Goal: Task Accomplishment & Management: Manage account settings

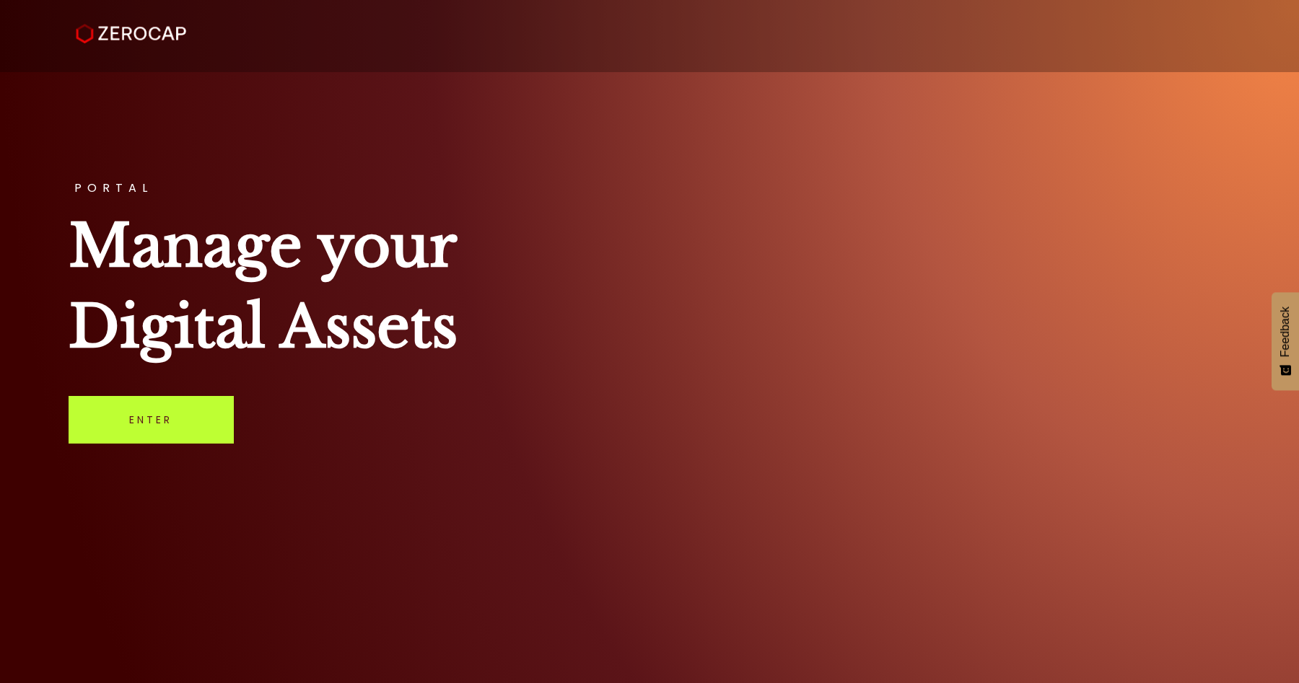
click at [178, 416] on link "Enter" at bounding box center [151, 420] width 165 height 48
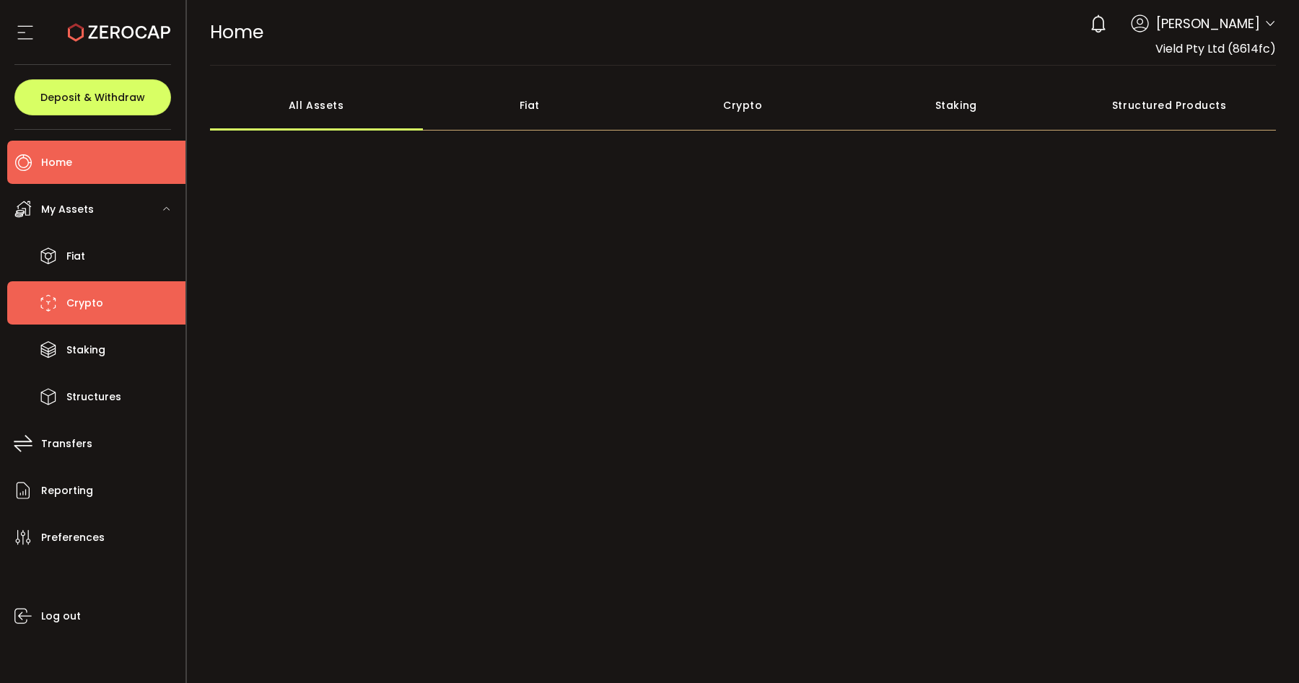
click at [123, 300] on li "Crypto" at bounding box center [96, 302] width 178 height 43
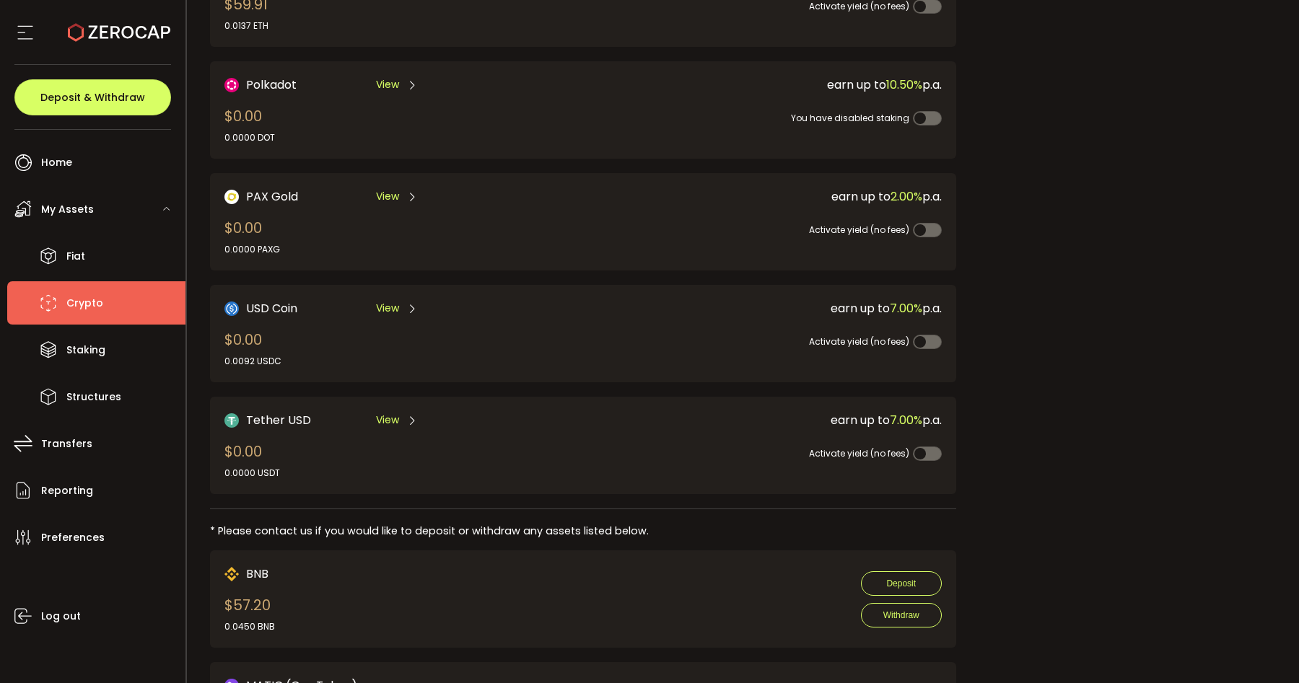
scroll to position [437, 0]
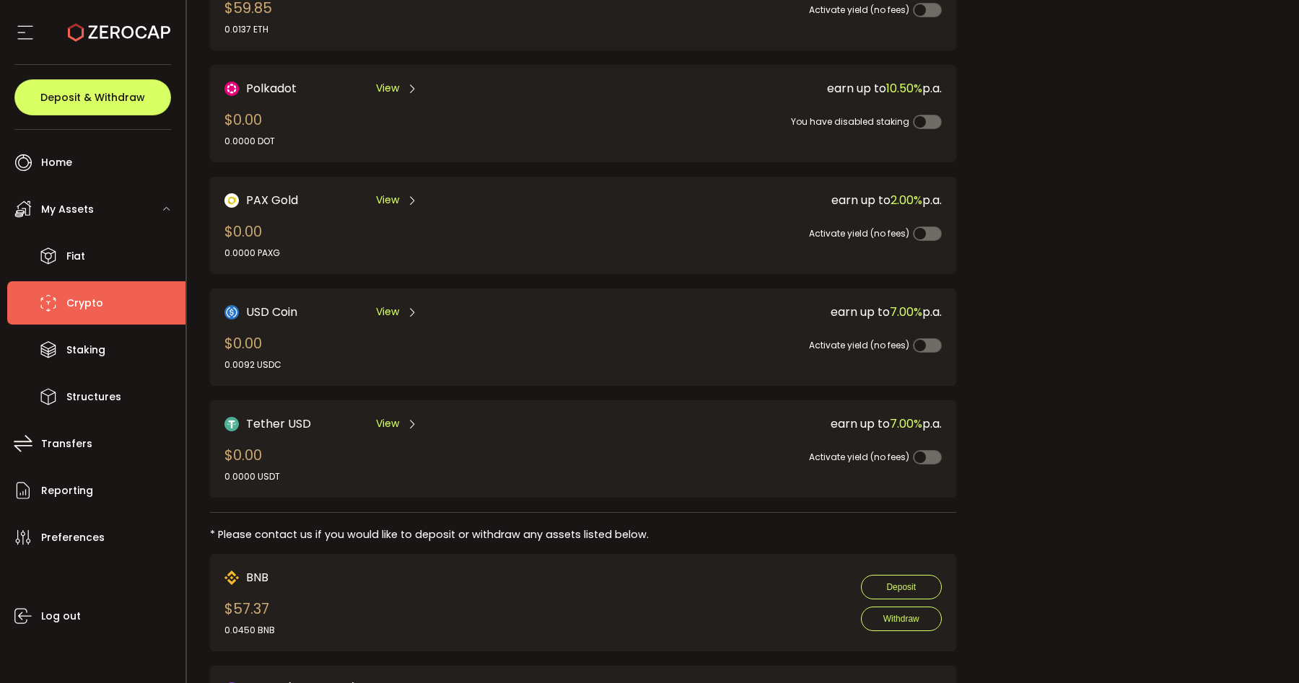
scroll to position [306, 0]
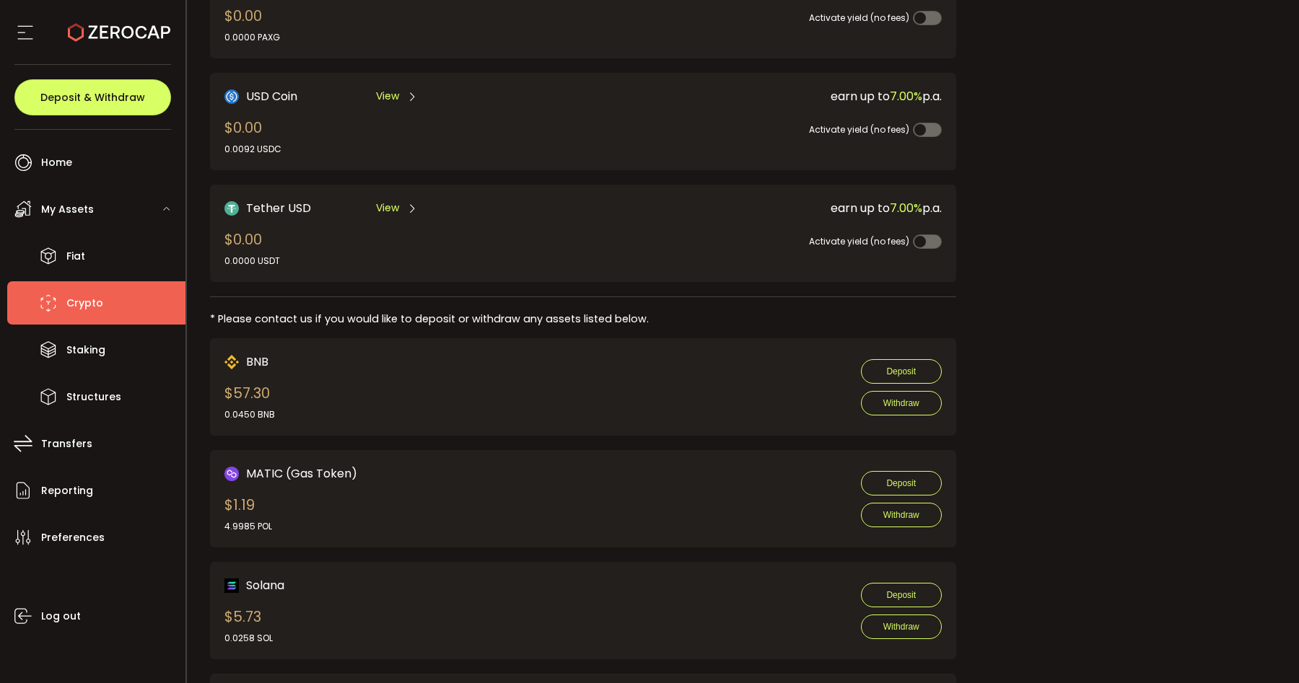
scroll to position [473, 0]
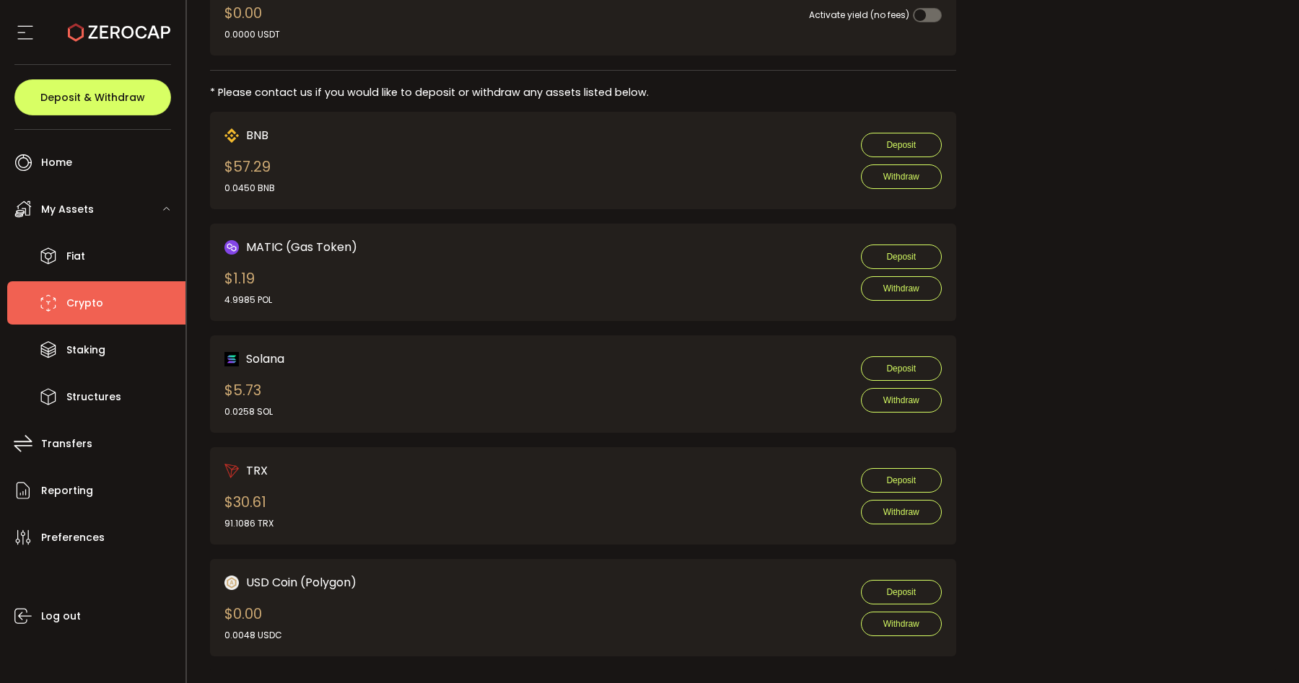
scroll to position [722, 0]
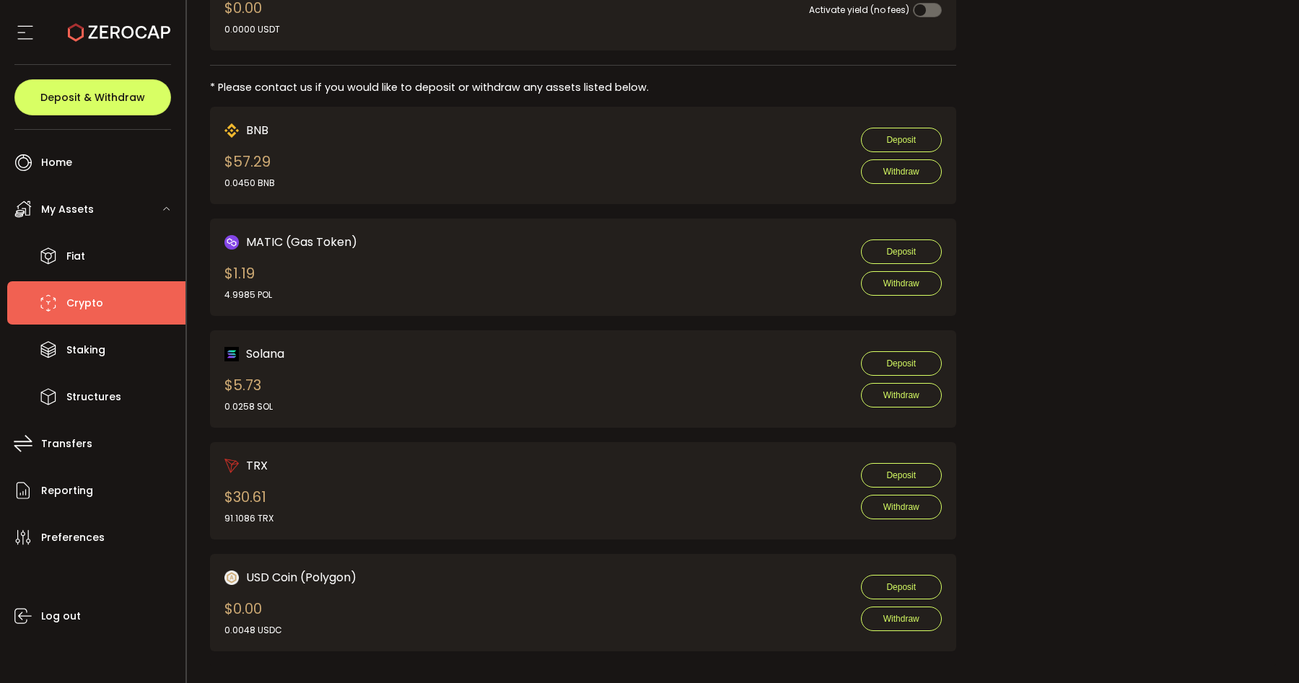
click at [108, 198] on div "My Assets" at bounding box center [96, 209] width 178 height 43
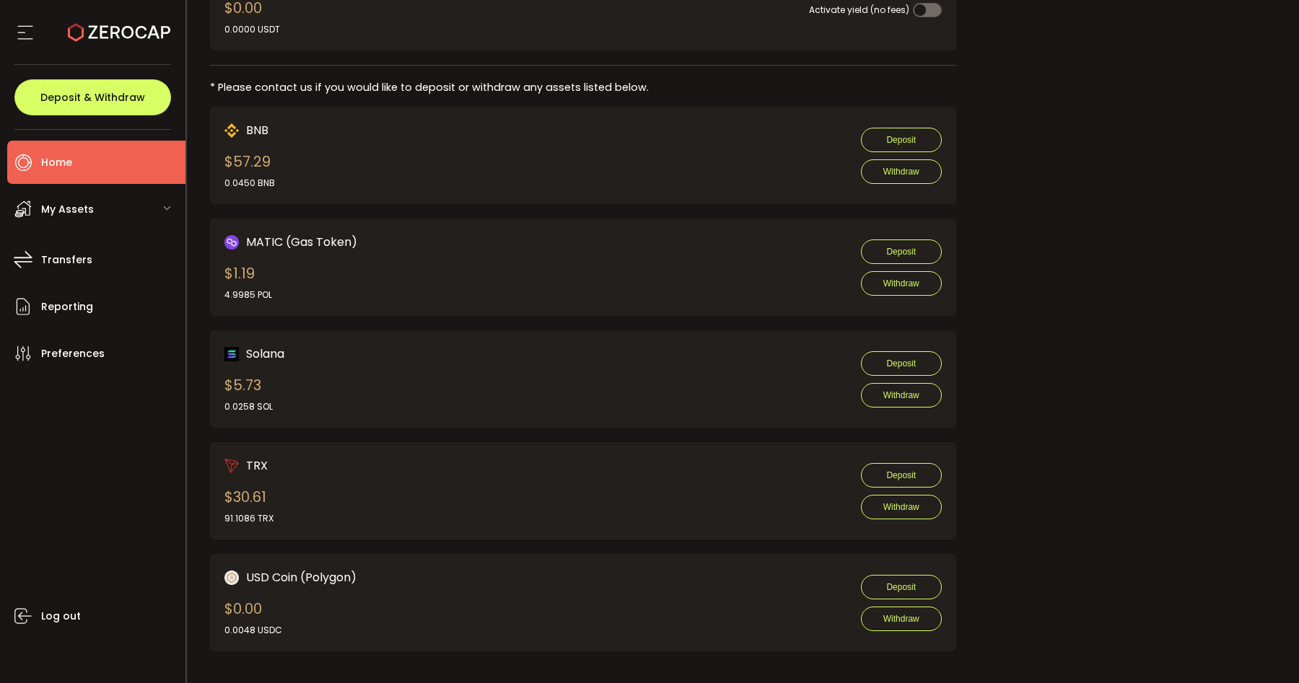
click at [85, 178] on li "Home" at bounding box center [96, 162] width 178 height 43
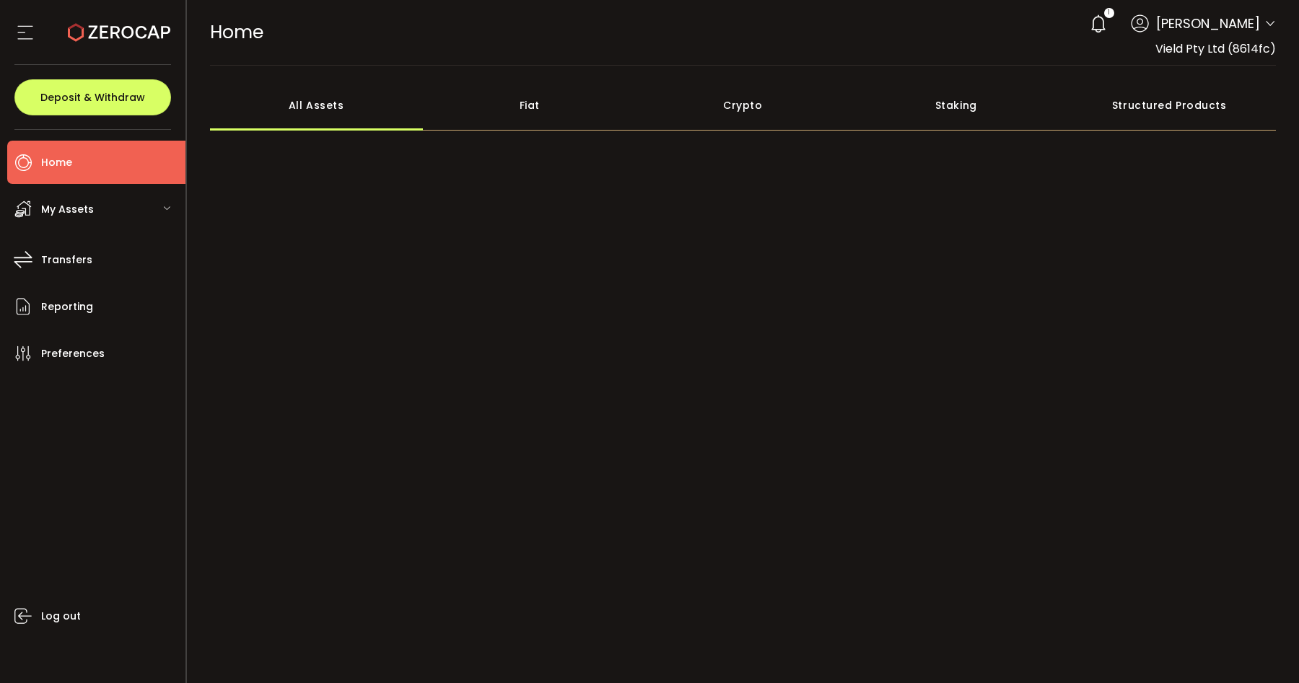
click at [101, 214] on div "My Assets" at bounding box center [96, 209] width 178 height 43
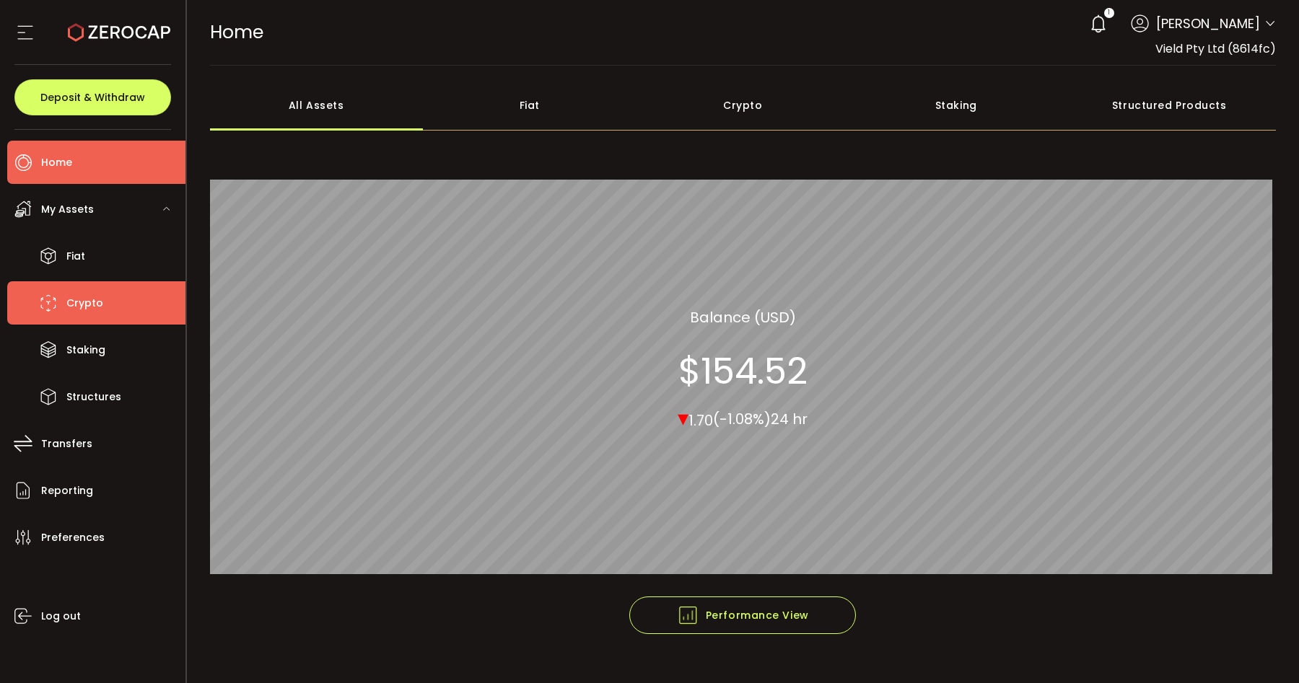
click at [91, 319] on li "Crypto" at bounding box center [96, 302] width 178 height 43
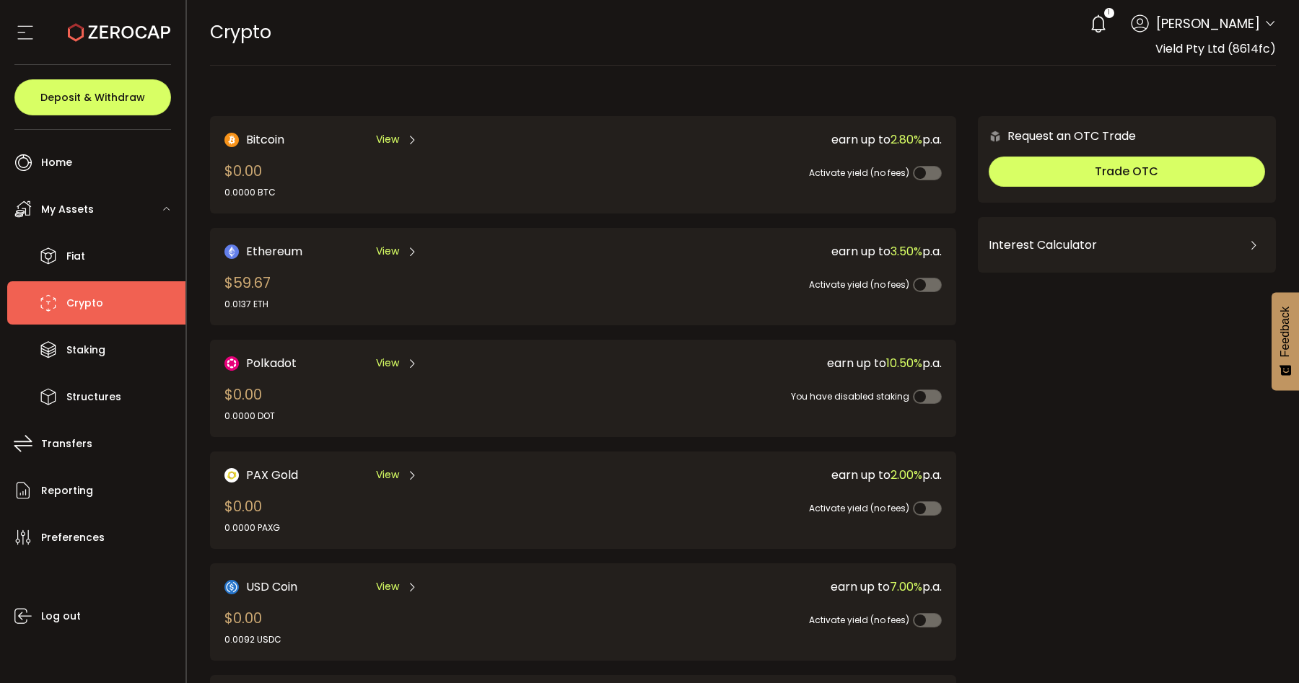
scroll to position [141, 0]
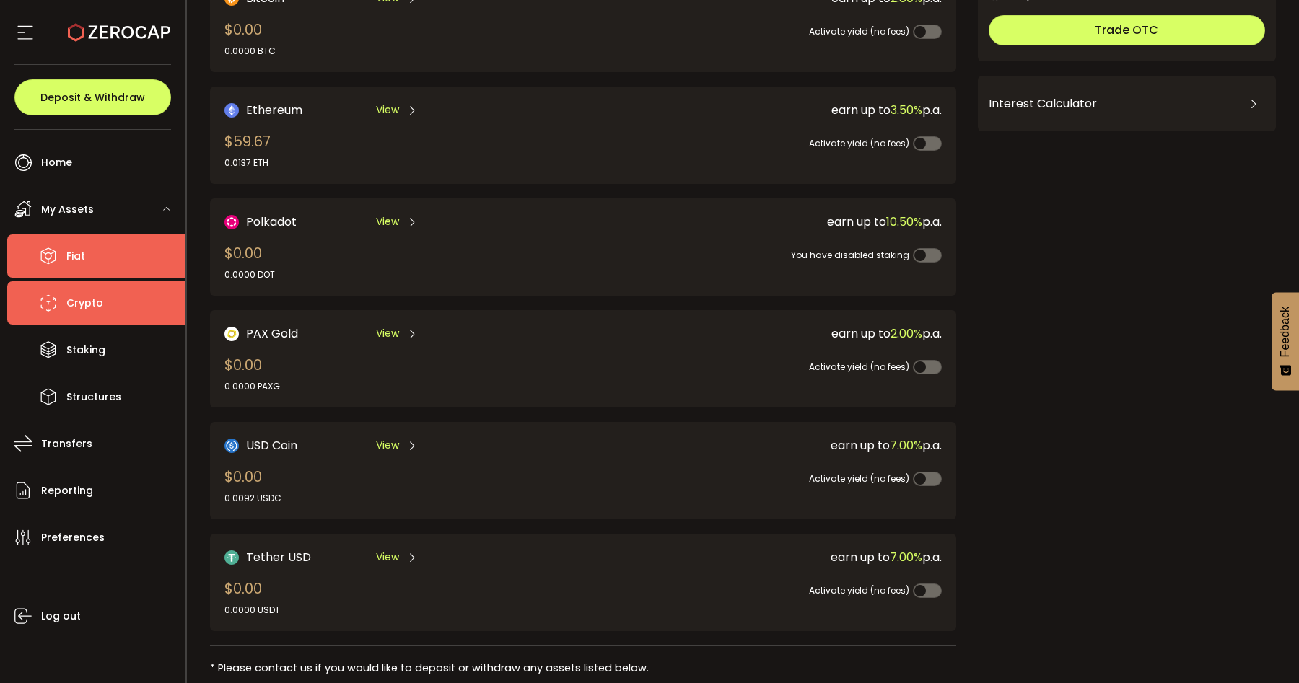
click at [93, 265] on li "Fiat" at bounding box center [96, 256] width 178 height 43
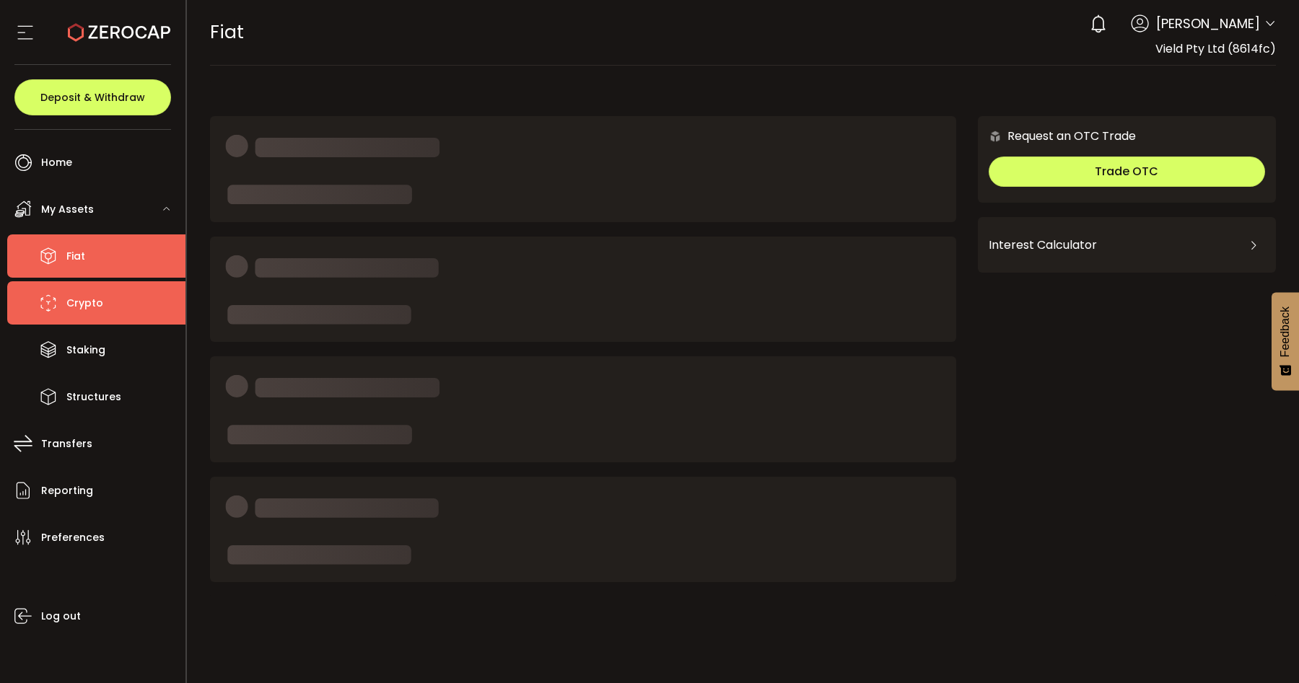
click at [87, 291] on li "Crypto" at bounding box center [96, 302] width 178 height 43
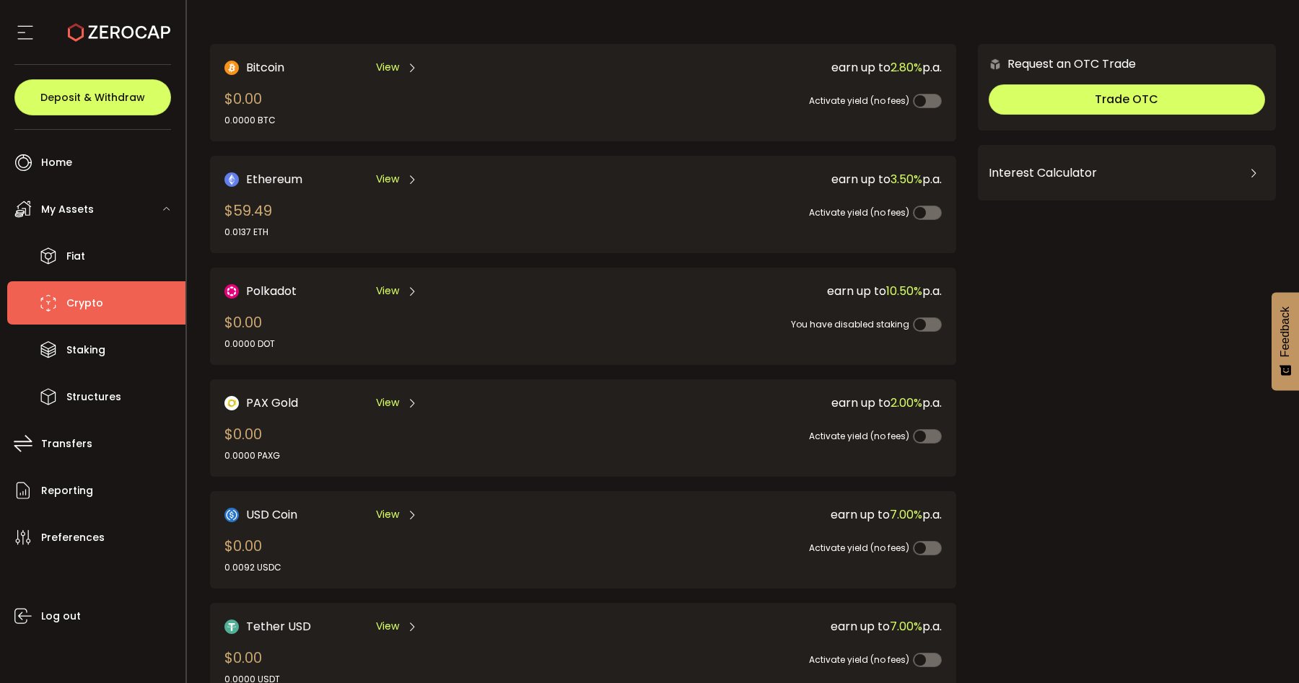
scroll to position [19, 0]
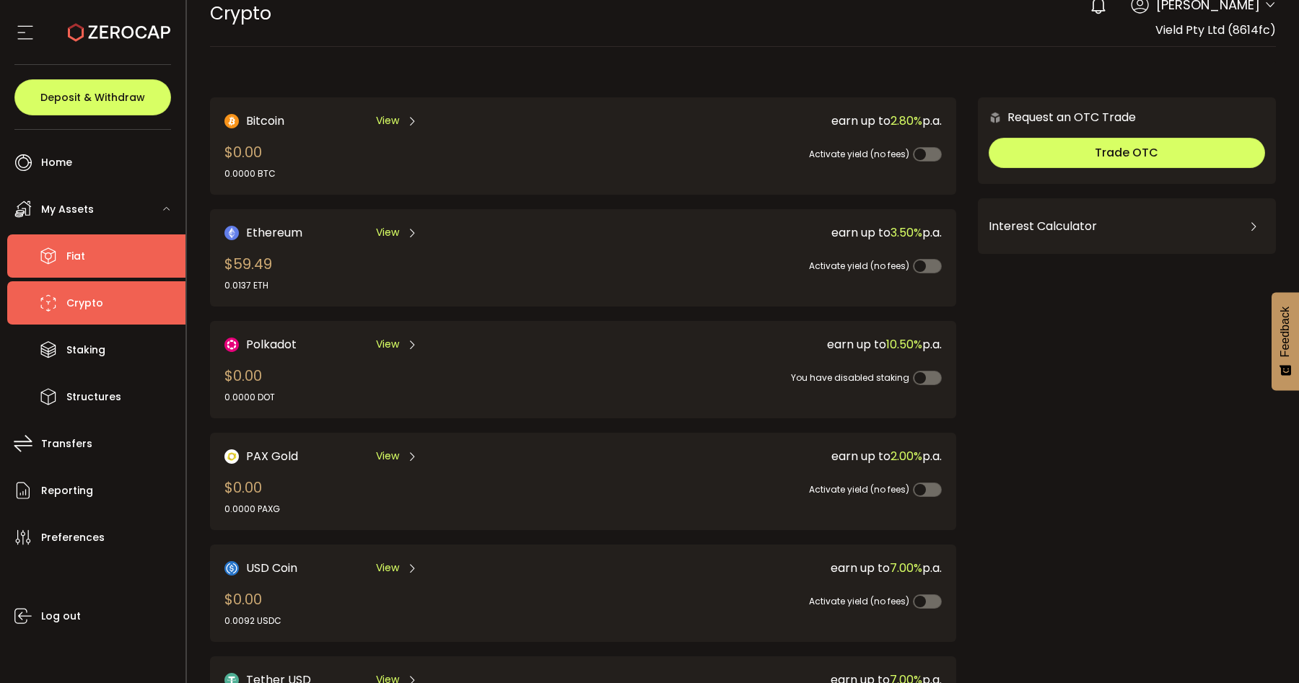
click at [132, 256] on li "Fiat" at bounding box center [96, 256] width 178 height 43
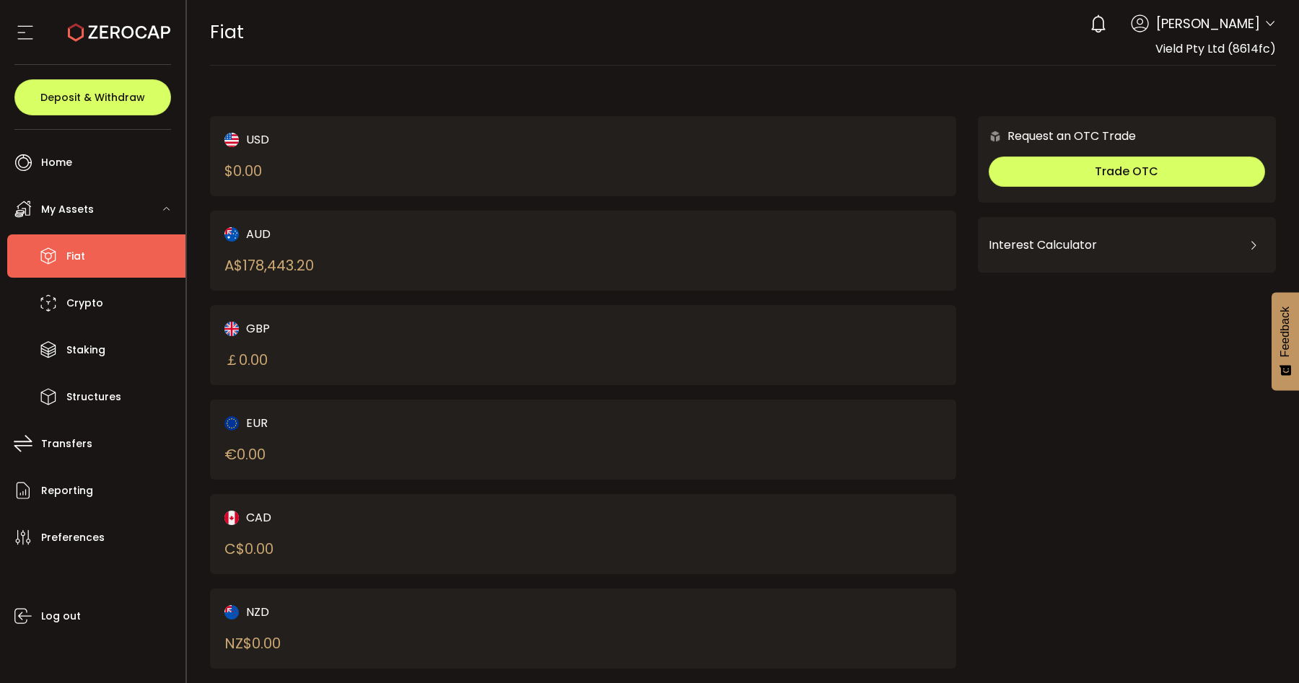
scroll to position [25, 0]
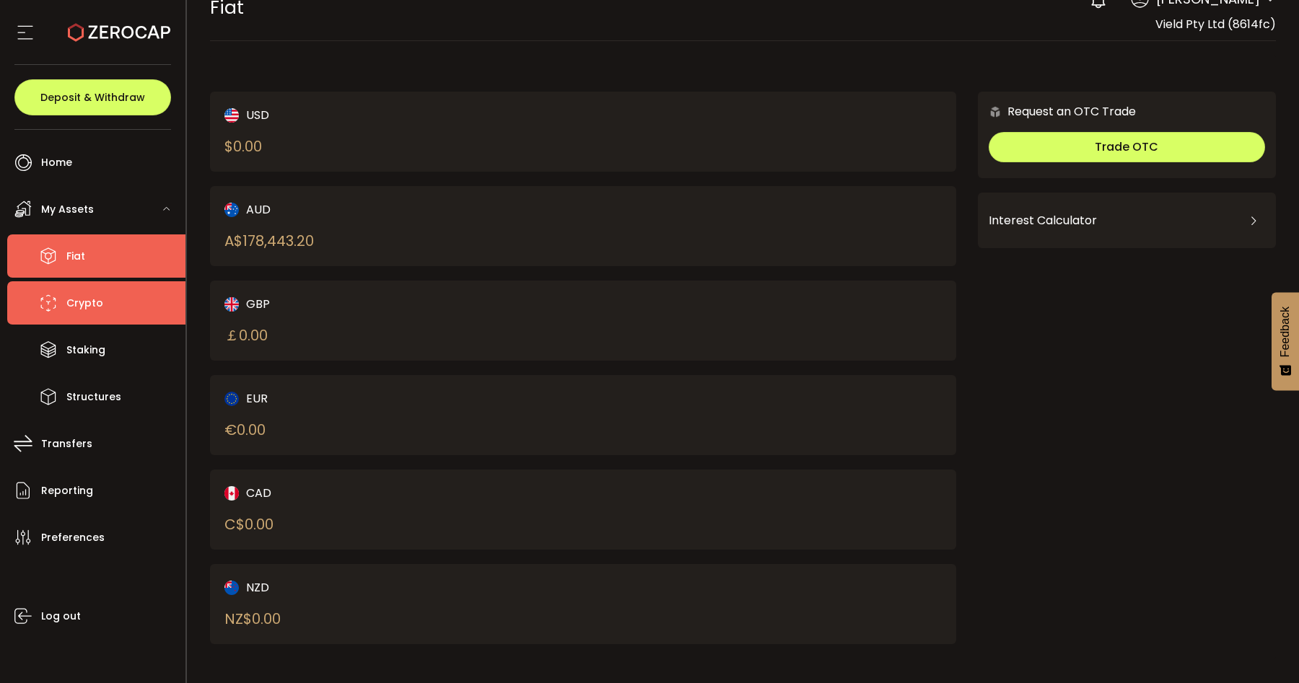
click at [122, 306] on li "Crypto" at bounding box center [96, 302] width 178 height 43
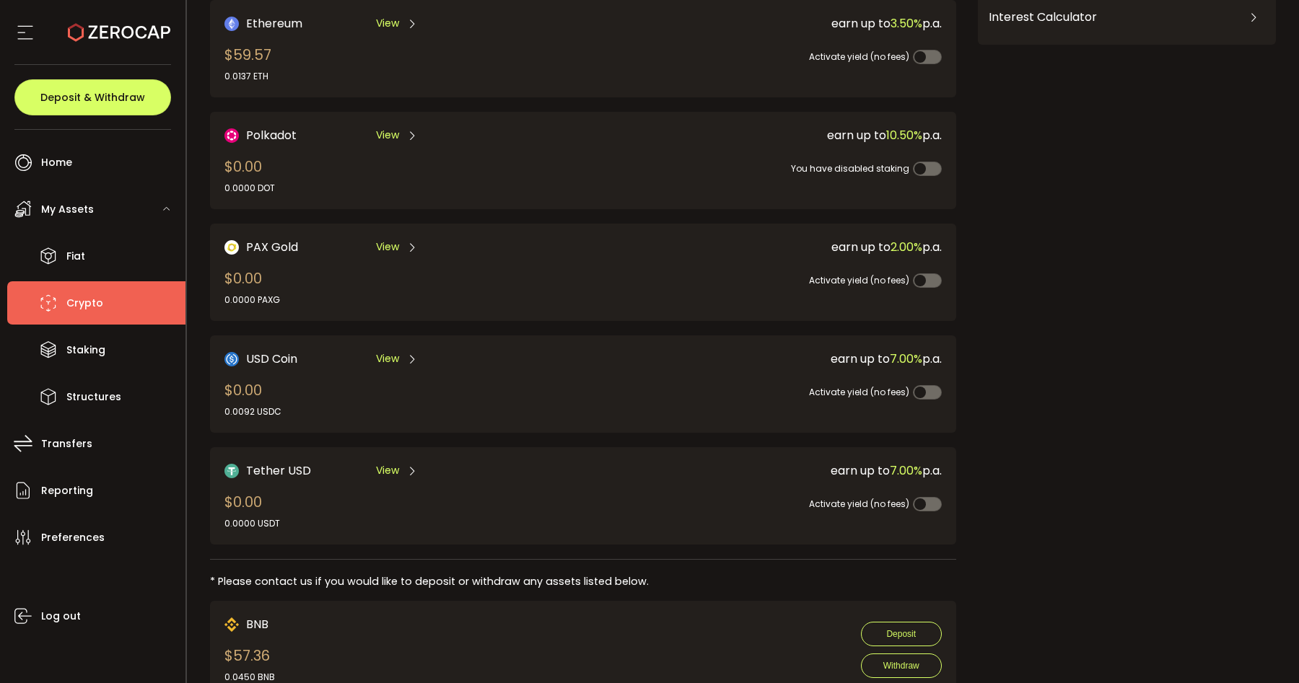
scroll to position [223, 0]
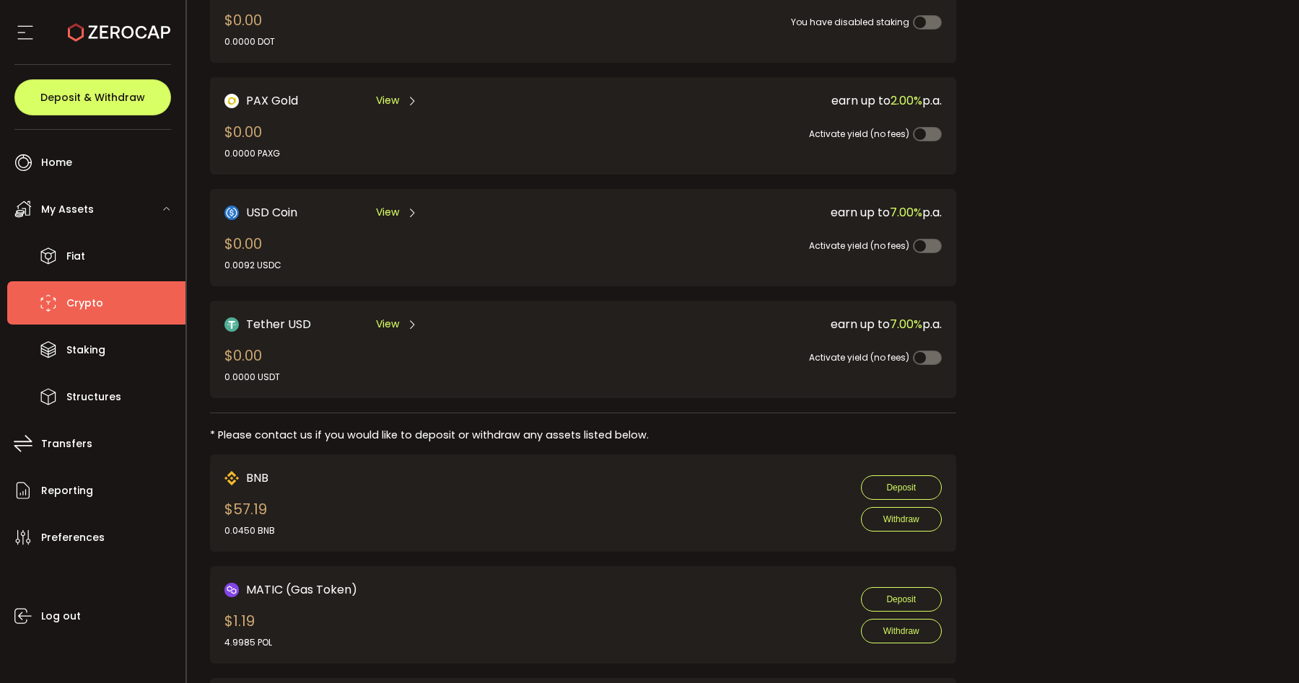
scroll to position [481, 0]
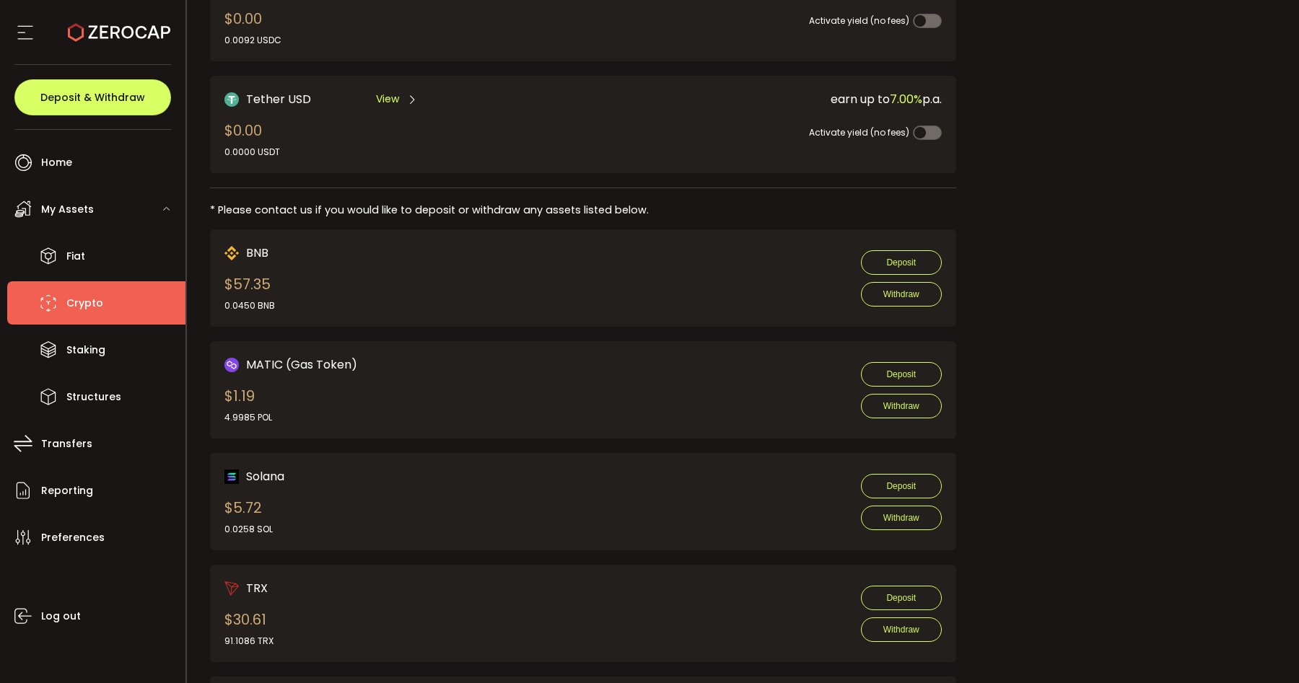
scroll to position [543, 0]
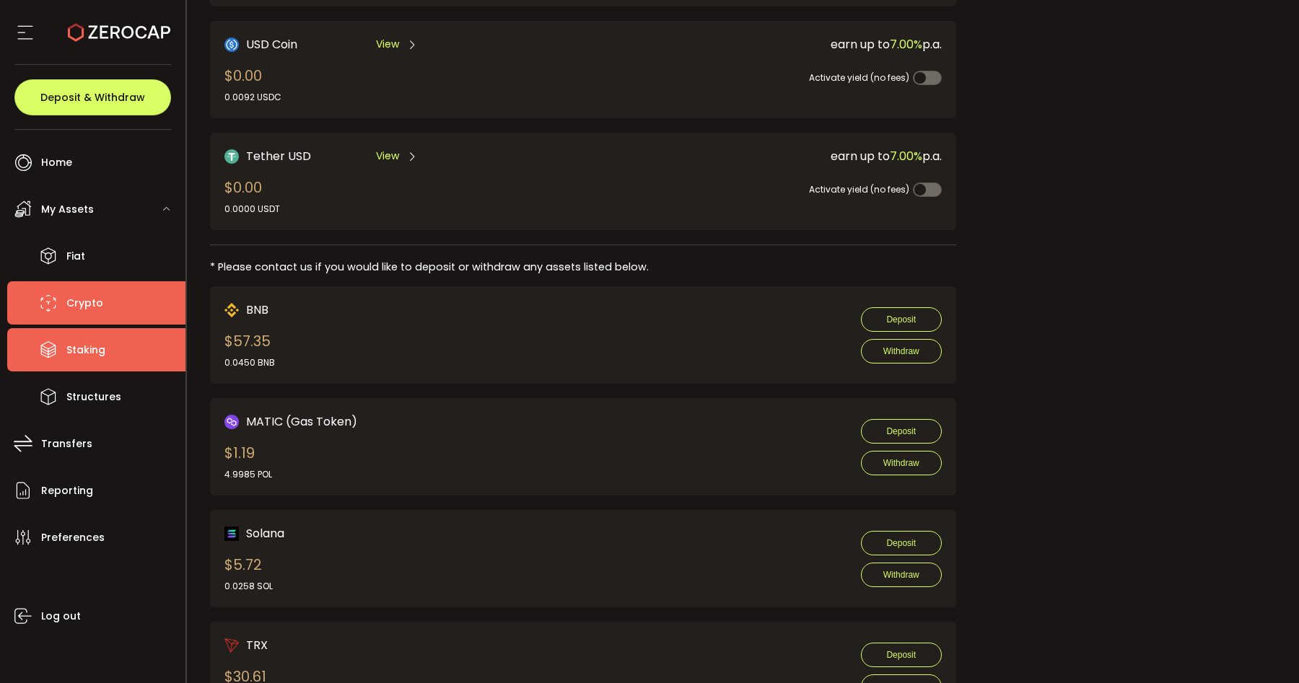
click at [89, 368] on li "Staking" at bounding box center [96, 349] width 178 height 43
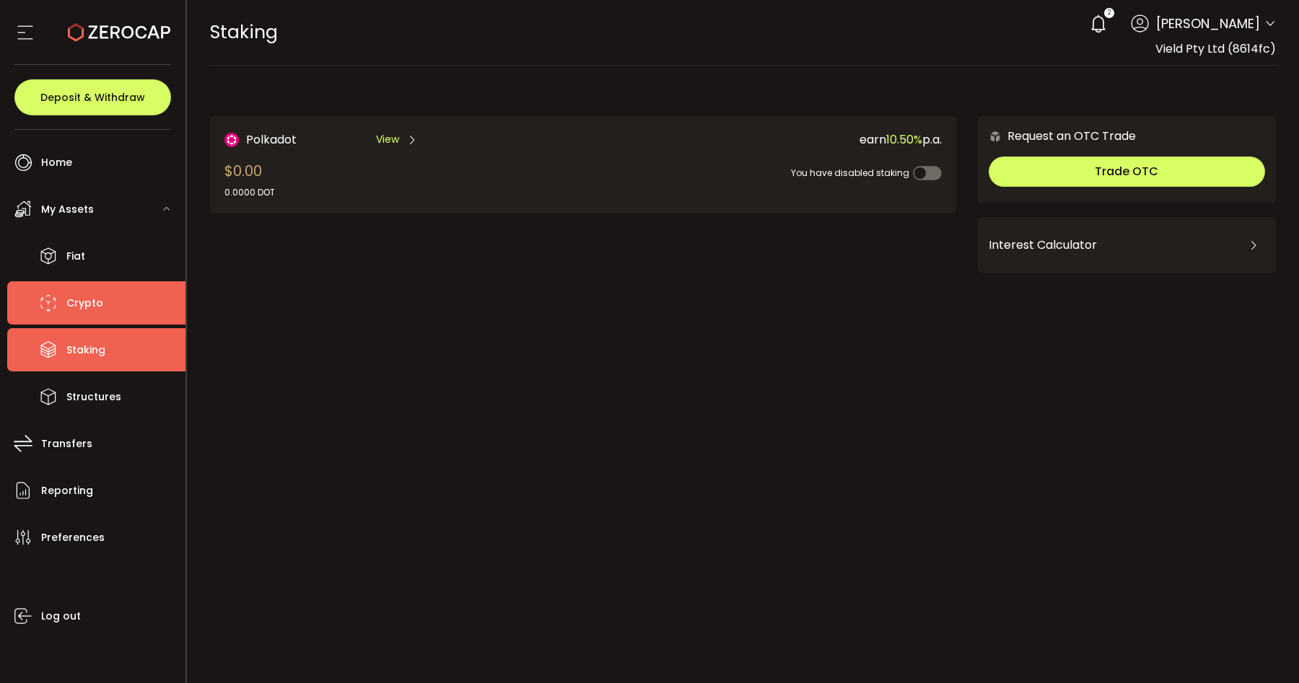
click at [101, 287] on li "Crypto" at bounding box center [96, 302] width 178 height 43
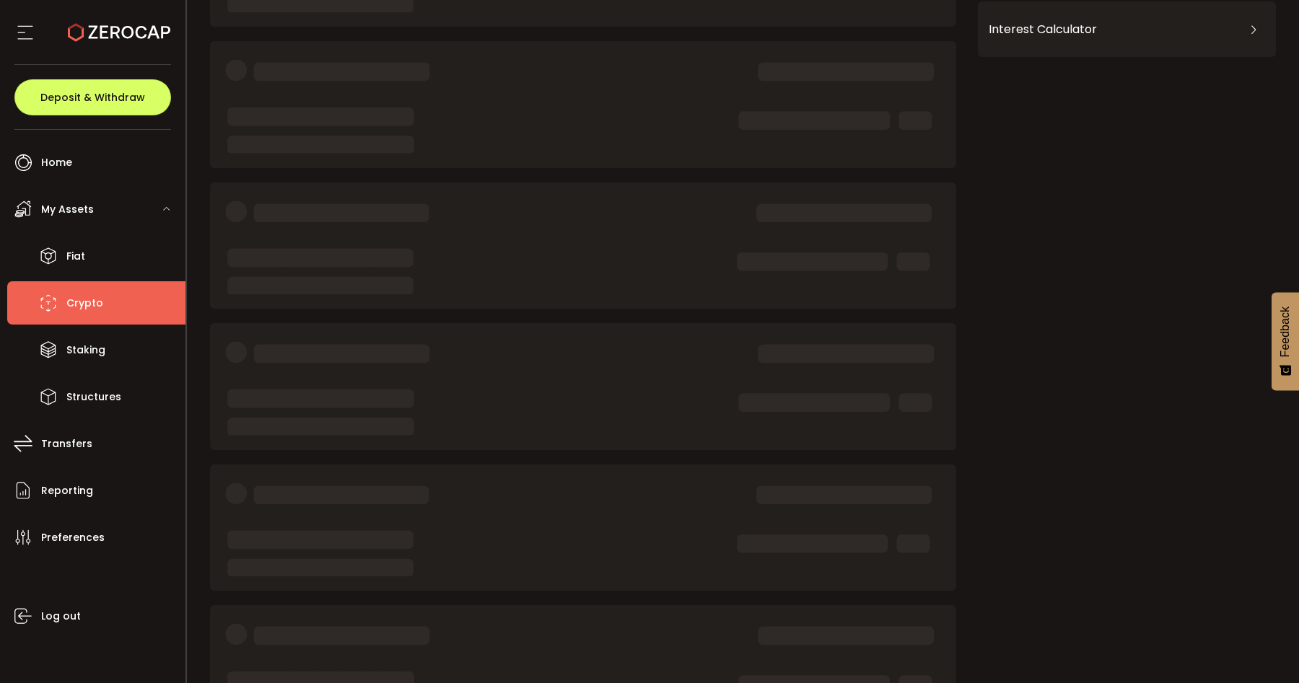
scroll to position [269, 0]
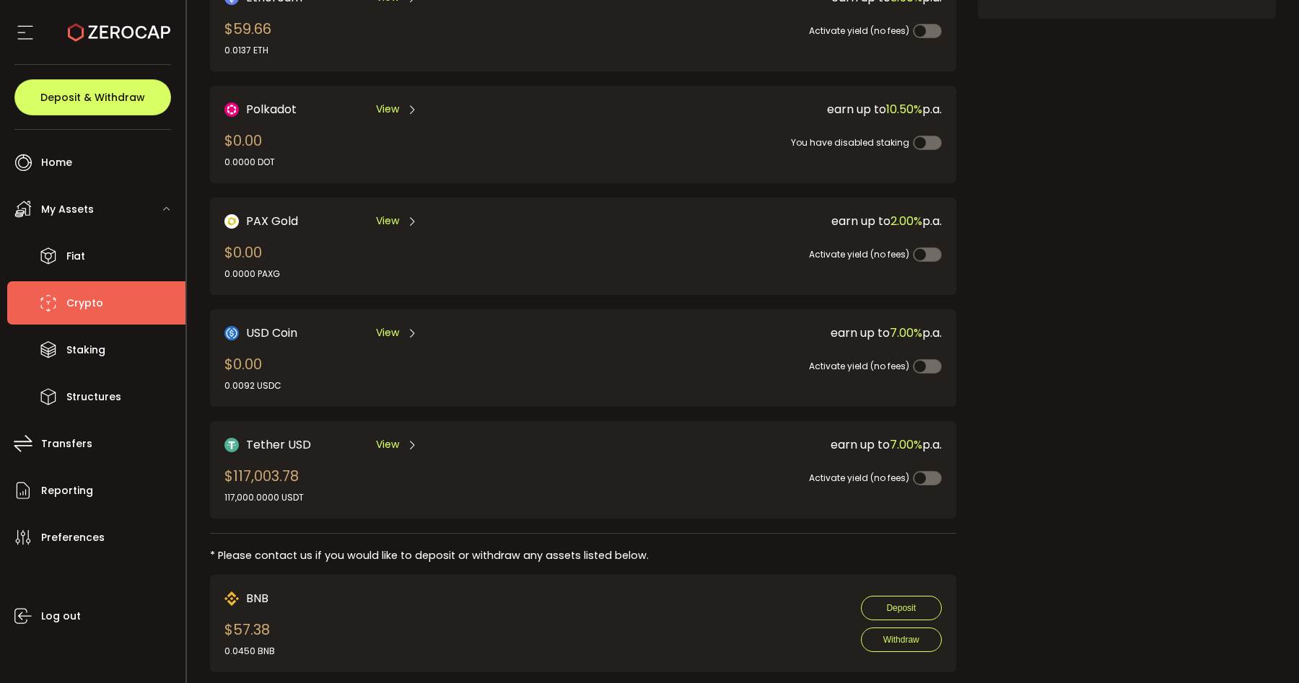
scroll to position [310, 0]
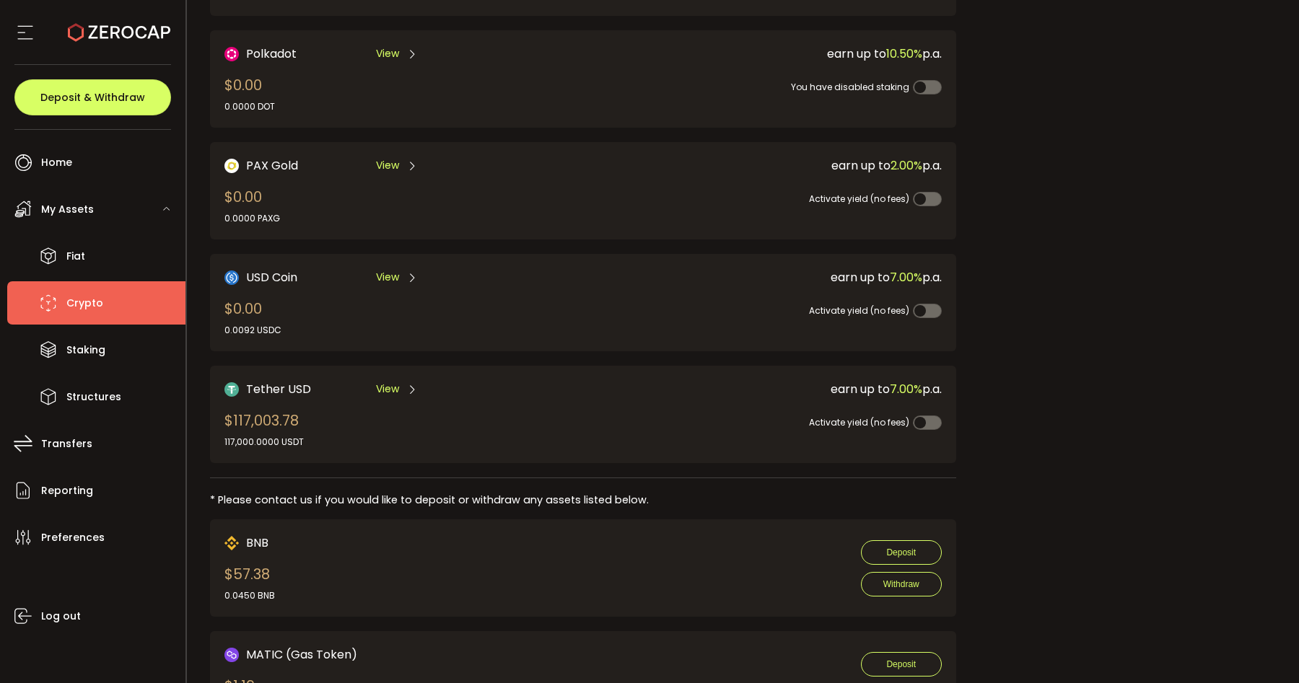
click at [394, 382] on span "View" at bounding box center [387, 389] width 23 height 15
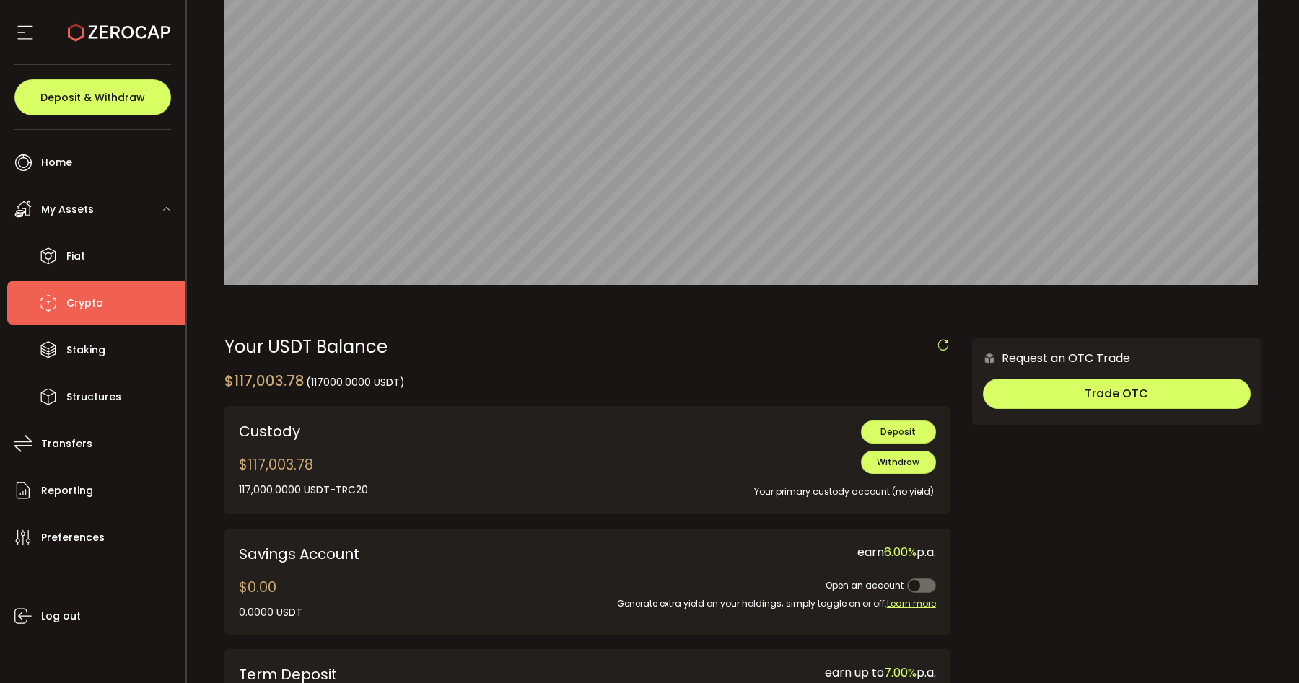
scroll to position [210, 0]
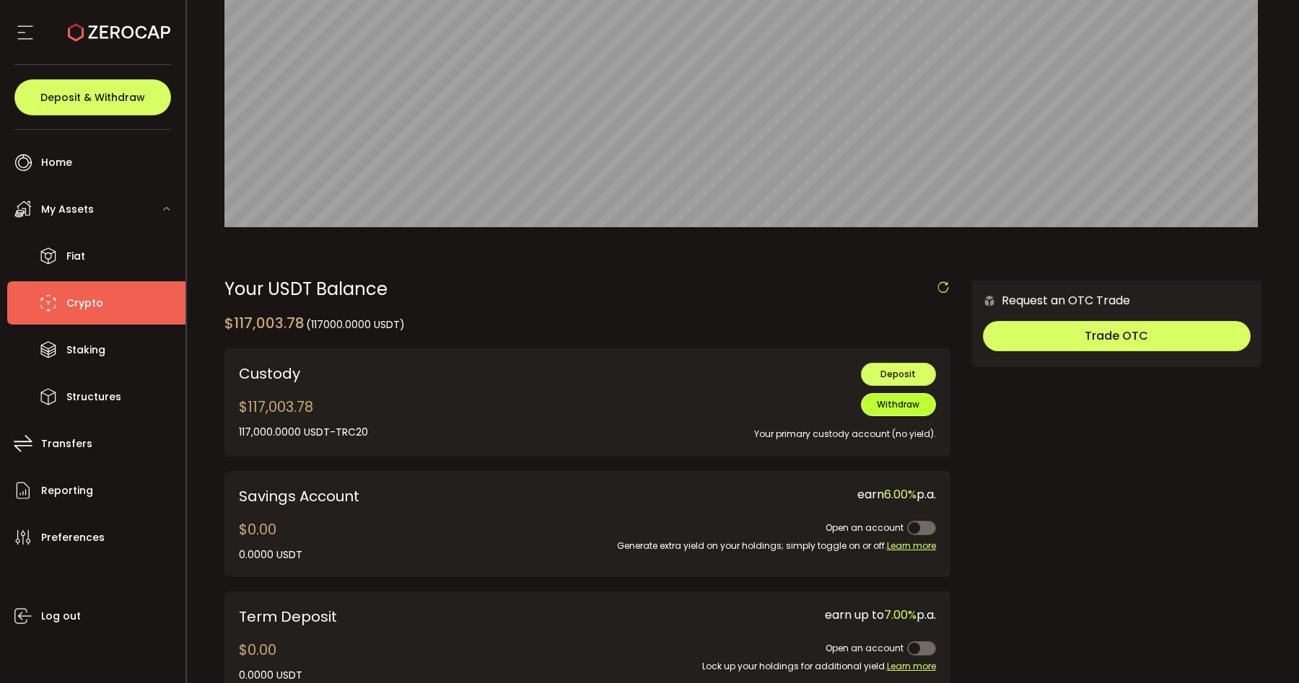
click at [889, 406] on span "Withdraw" at bounding box center [898, 404] width 43 height 12
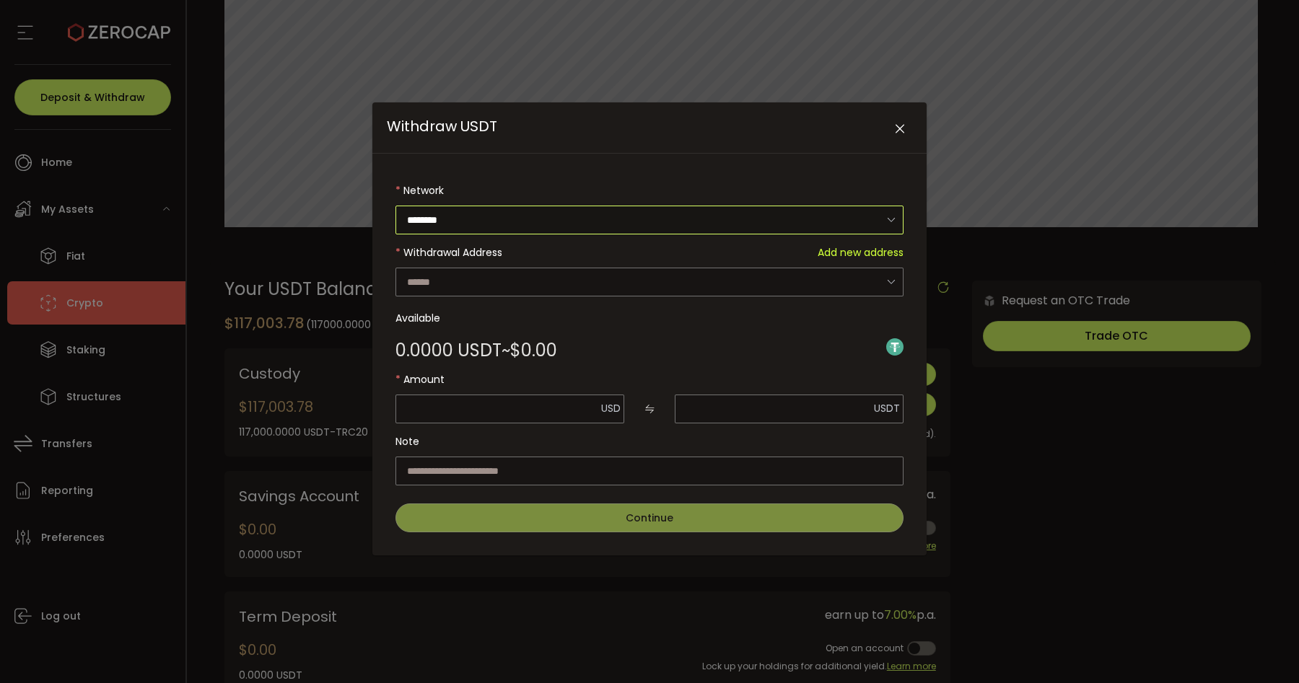
click at [555, 231] on input "********" at bounding box center [649, 220] width 508 height 29
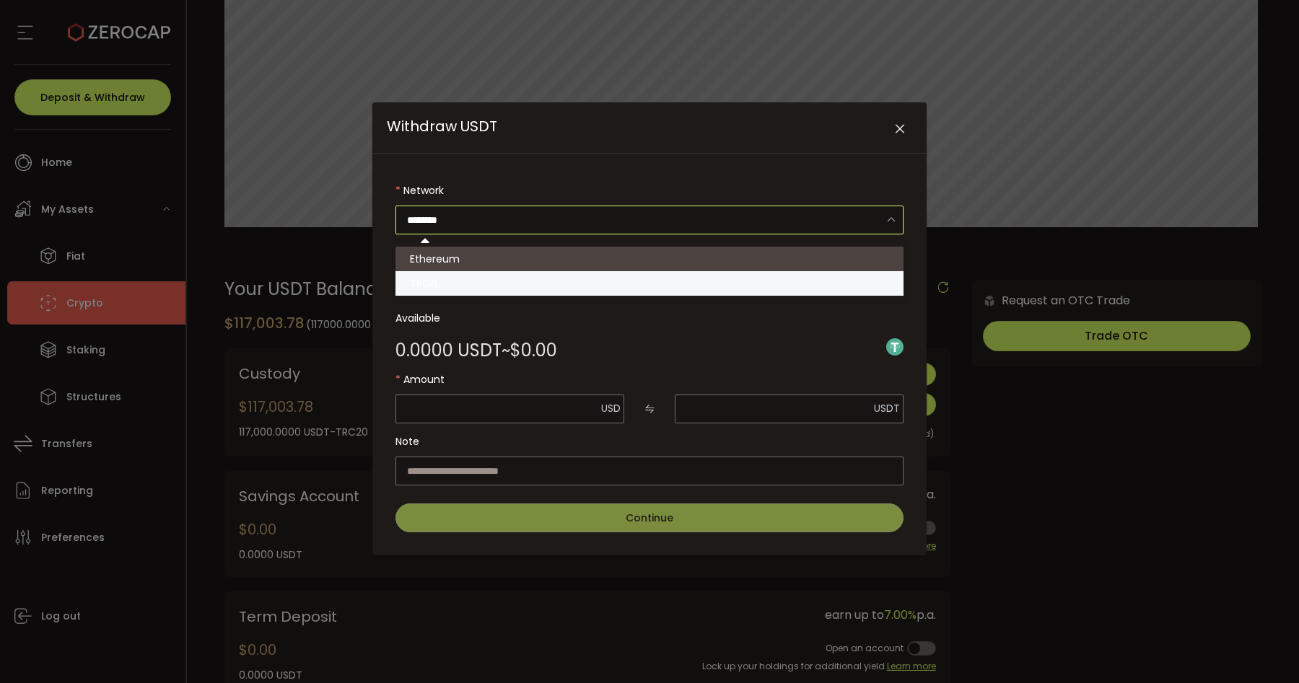
click at [496, 275] on li "TRON" at bounding box center [651, 283] width 512 height 25
type input "****"
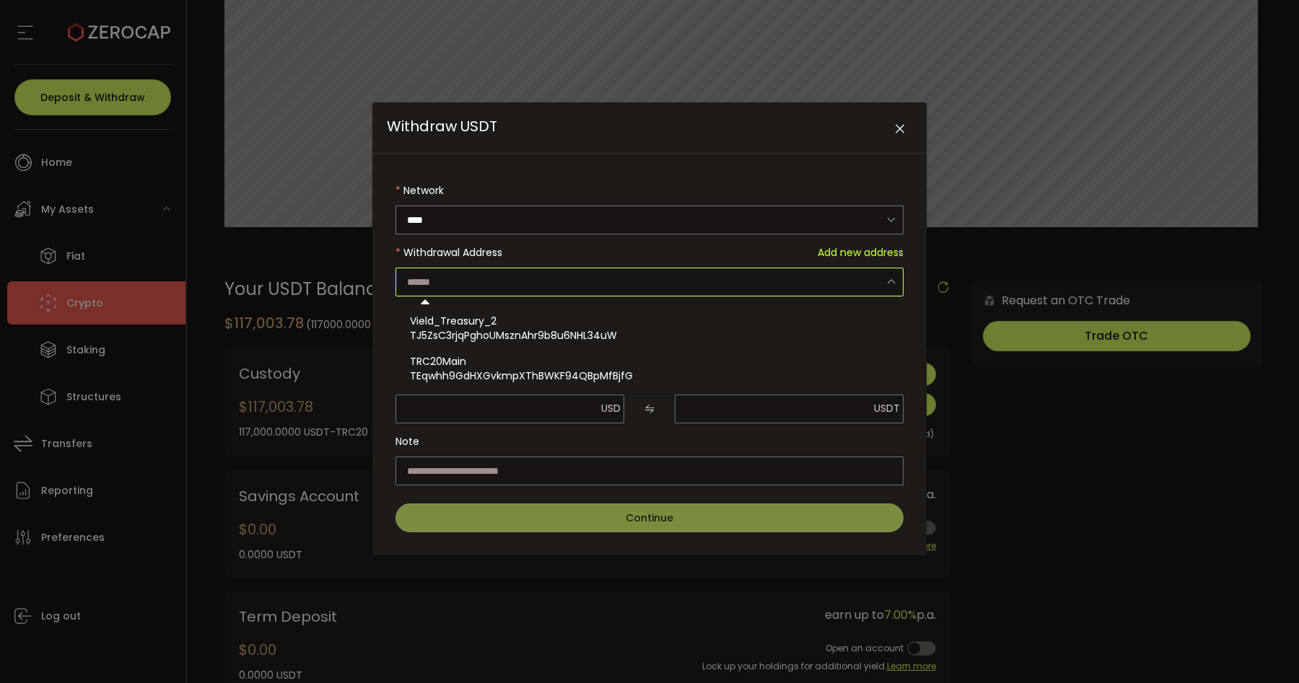
click at [567, 281] on input "Withdraw USDT" at bounding box center [649, 282] width 508 height 29
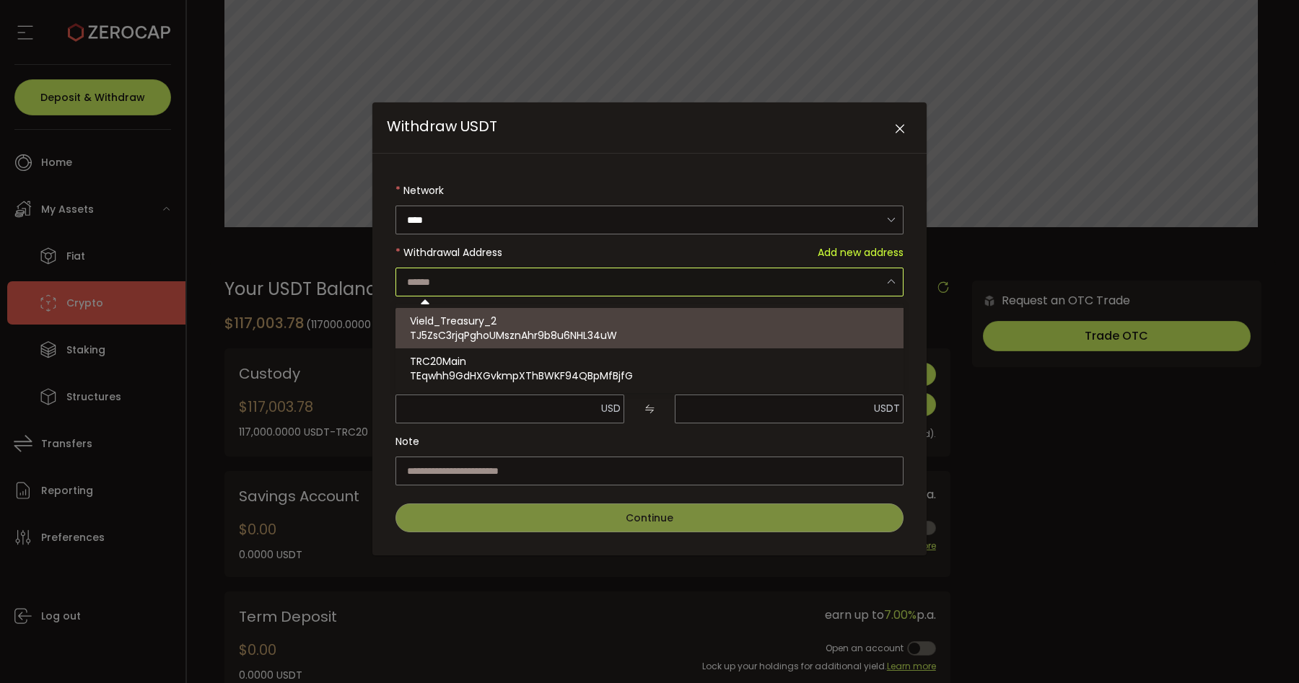
click at [543, 322] on div "Vield_Treasury_2 TJ5ZsC3rjqPghoUMsznAhr9b8u6NHL34uW" at bounding box center [651, 328] width 483 height 40
type input "**********"
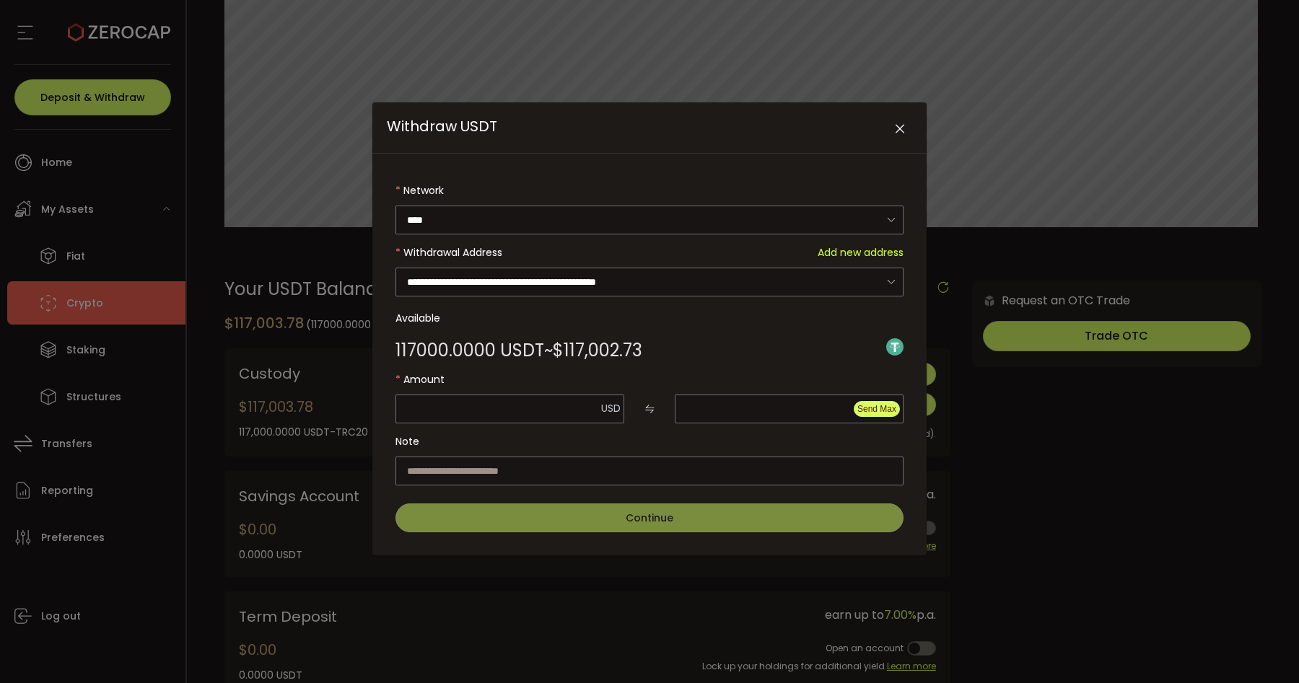
click at [880, 406] on span "Send Max" at bounding box center [876, 409] width 39 height 10
type input "*********"
type input "********"
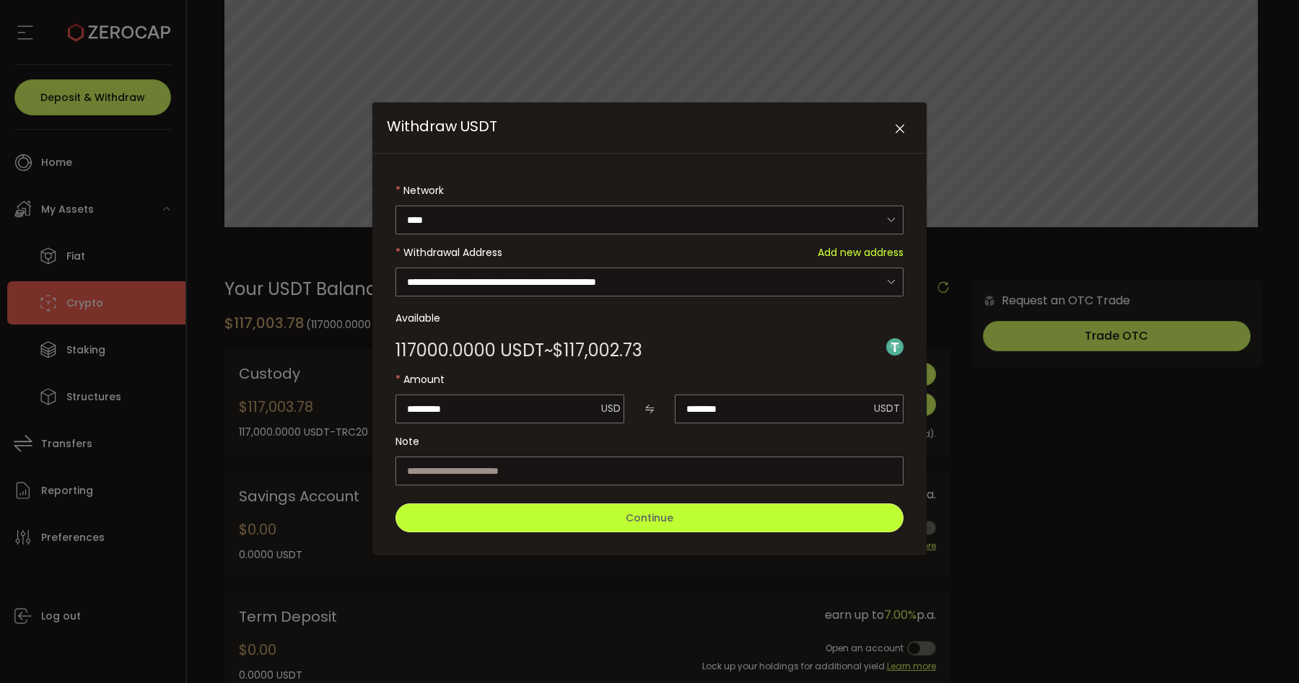
click at [701, 509] on button "Continue" at bounding box center [649, 518] width 508 height 29
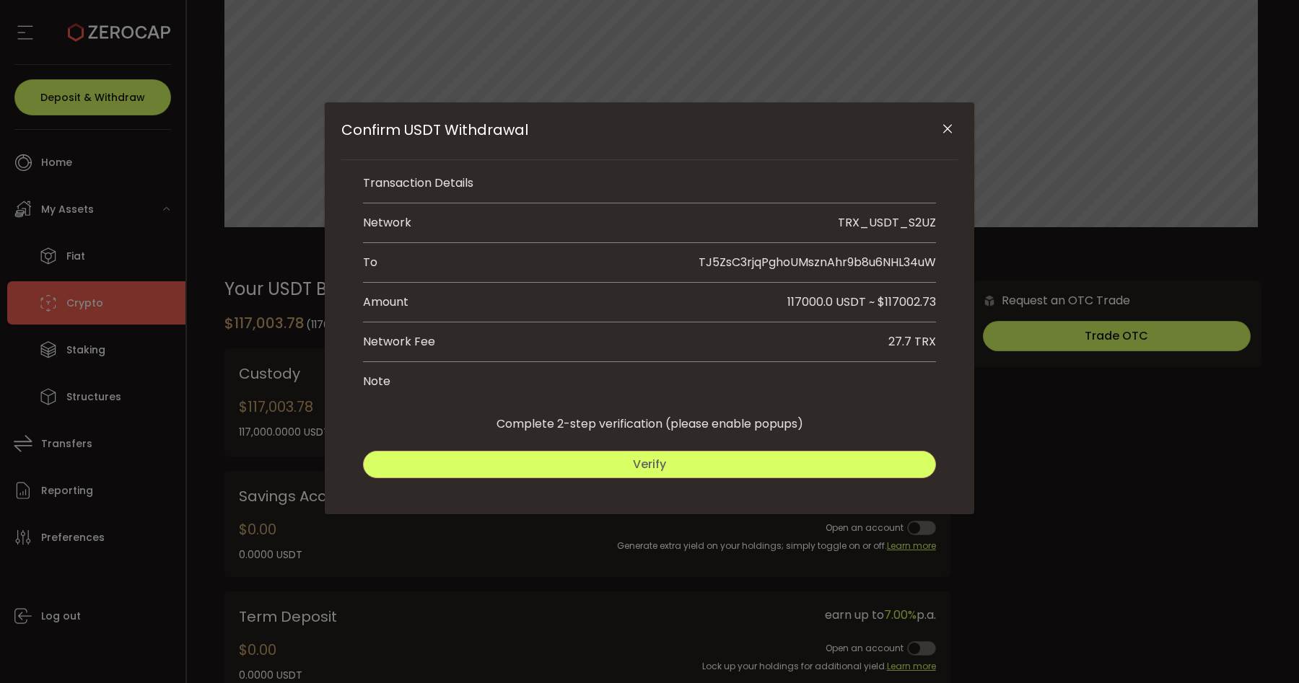
click at [610, 473] on button "Verify" at bounding box center [649, 464] width 573 height 27
click at [718, 460] on button "Submit" at bounding box center [794, 464] width 283 height 27
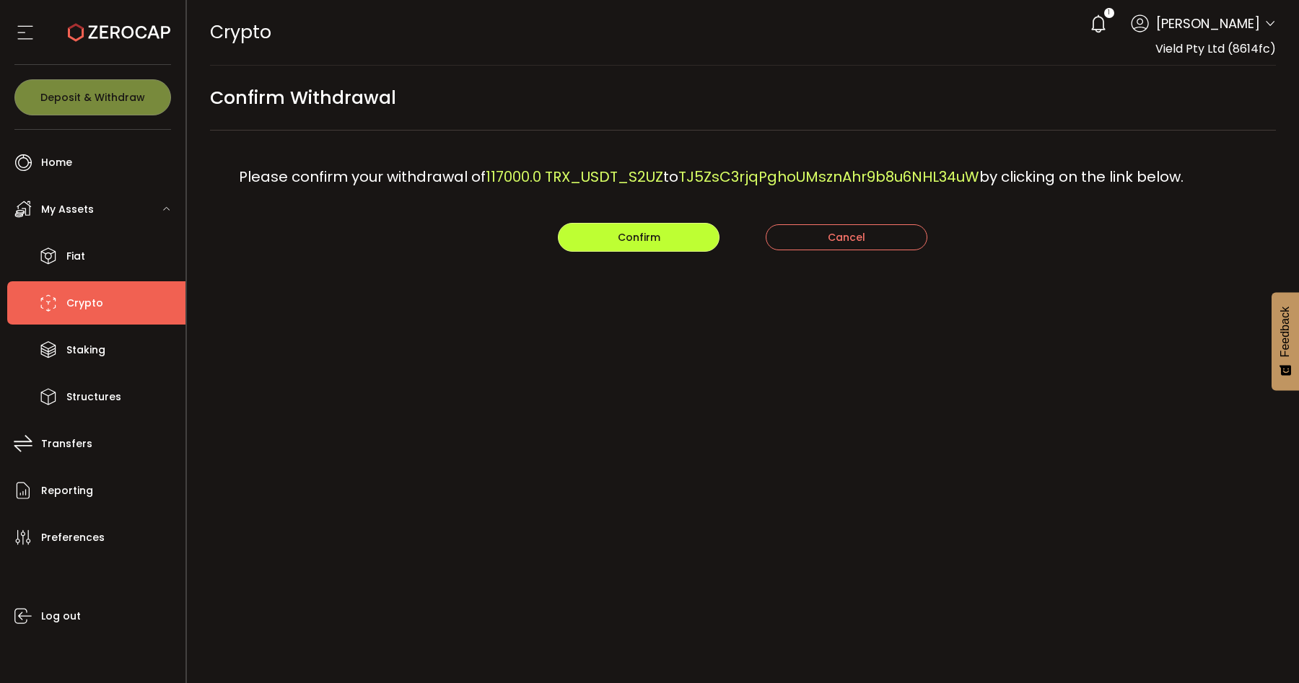
click at [612, 247] on button "Confirm" at bounding box center [639, 237] width 162 height 29
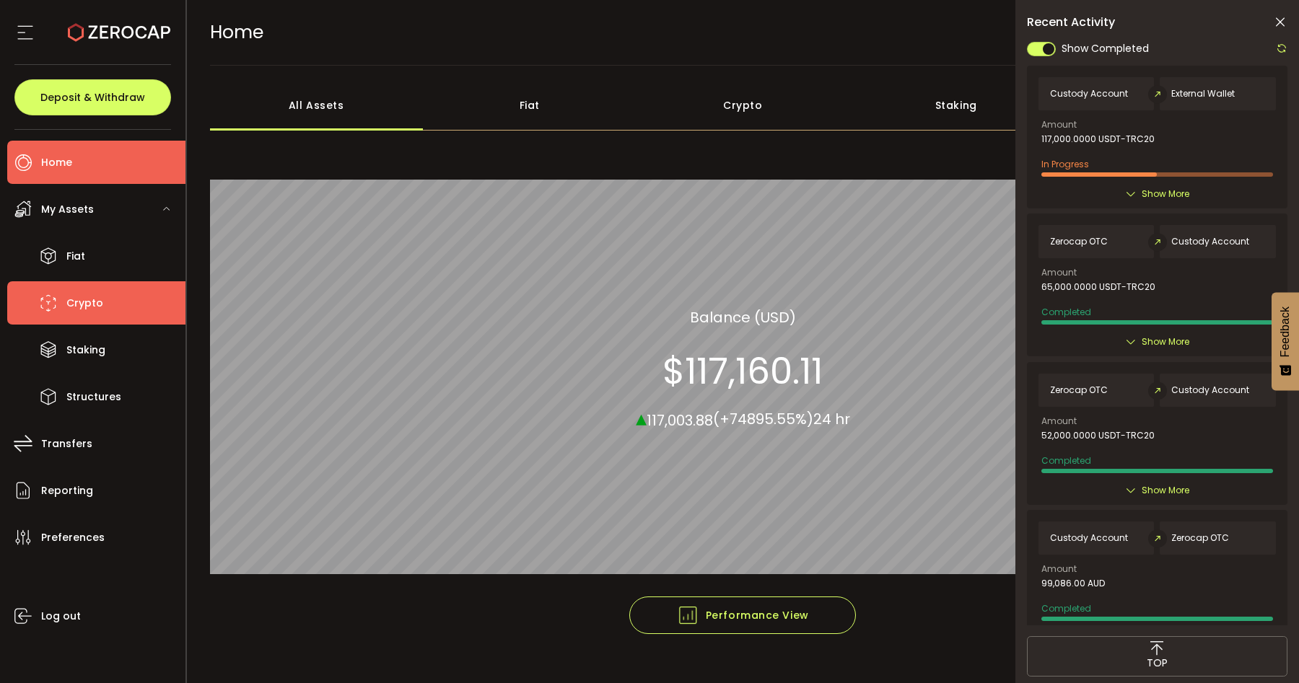
click at [115, 292] on li "Crypto" at bounding box center [96, 302] width 178 height 43
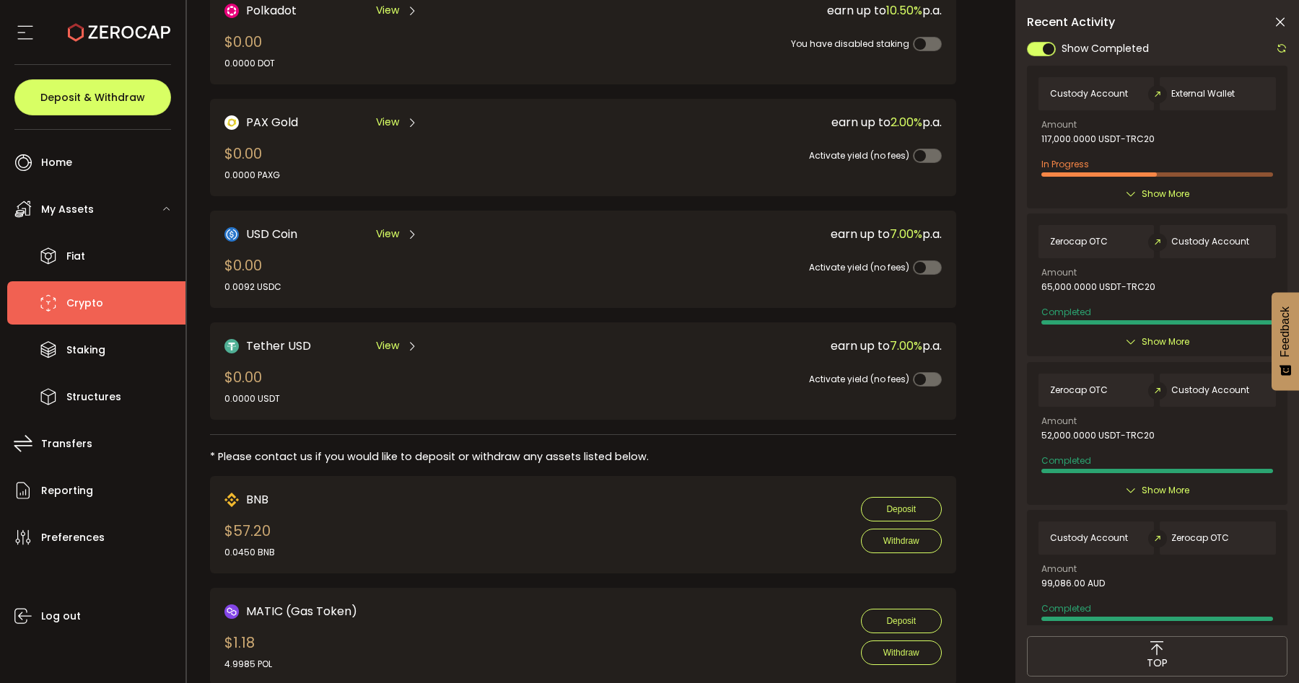
scroll to position [492, 0]
